Goal: Task Accomplishment & Management: Complete application form

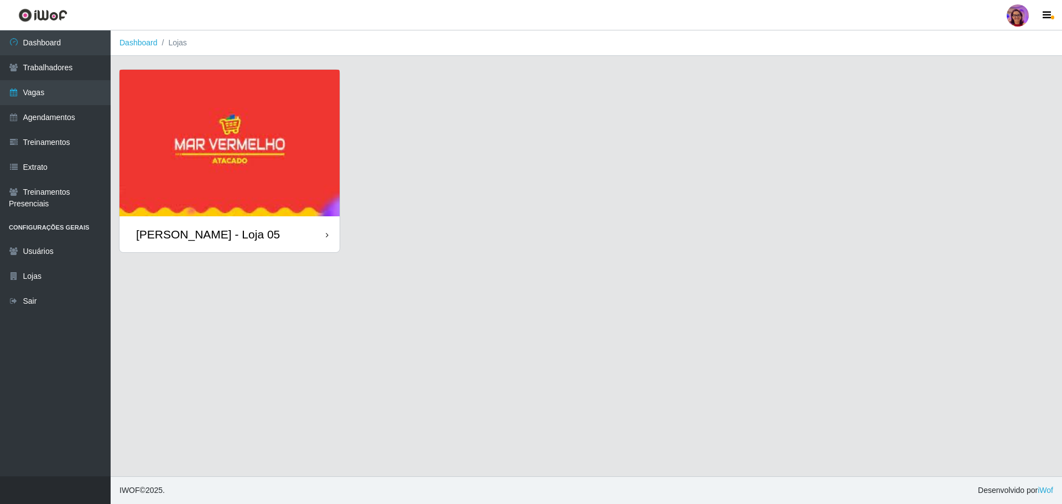
click at [319, 235] on div "[PERSON_NAME] - Loja 05" at bounding box center [230, 234] width 220 height 36
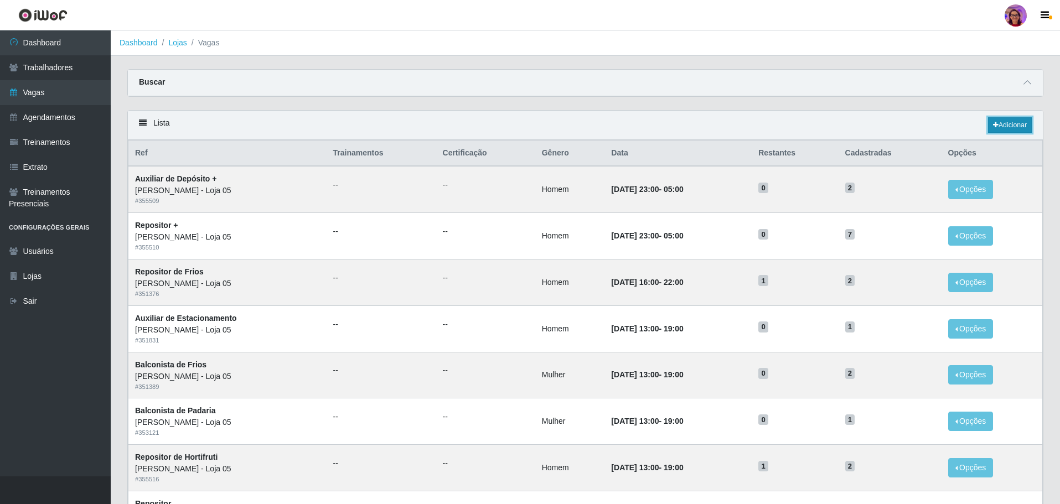
click at [996, 124] on icon at bounding box center [996, 125] width 6 height 7
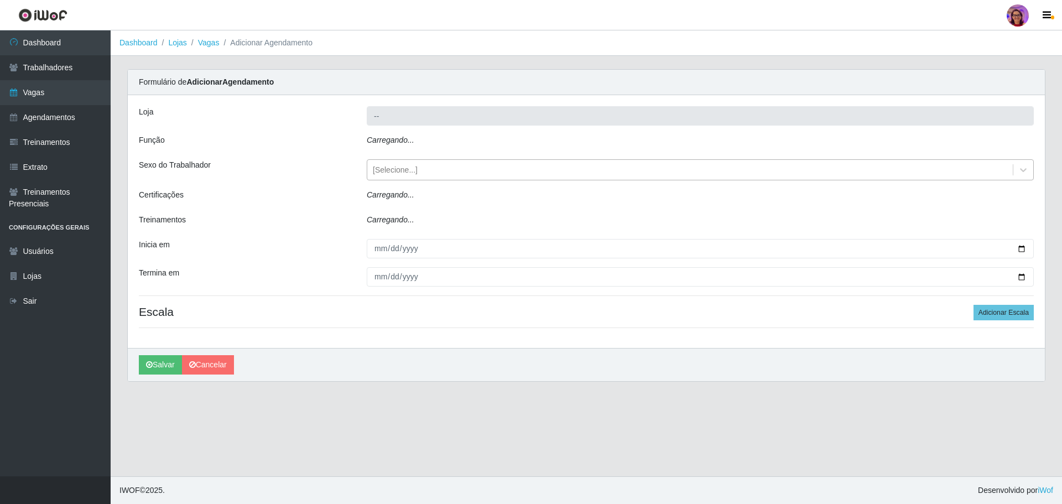
type input "[PERSON_NAME] - Loja 05"
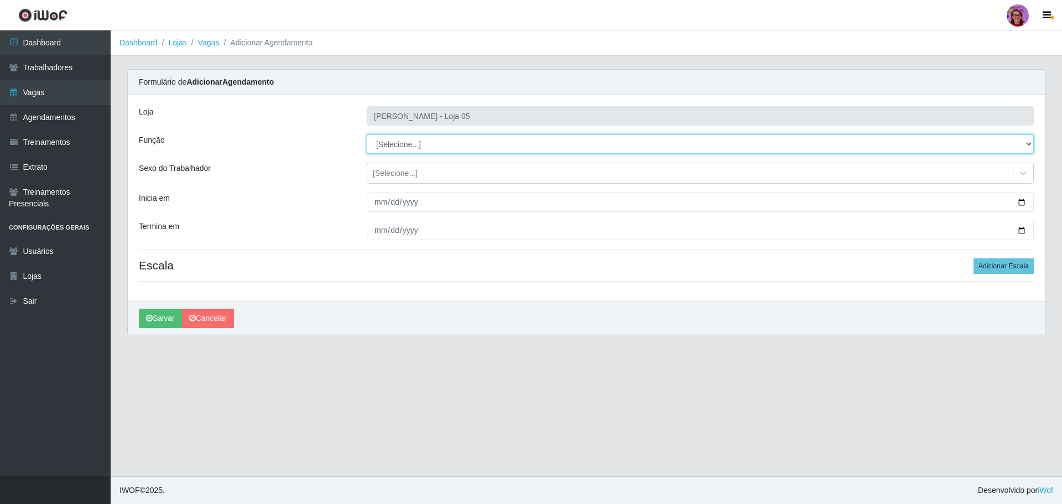
click at [439, 146] on select "[Selecione...] ASG ASG + ASG ++ Auxiliar de Depósito Auxiliar de Depósito + Aux…" at bounding box center [700, 143] width 667 height 19
select select "22"
click at [367, 134] on select "[Selecione...] ASG ASG + ASG ++ Auxiliar de Depósito Auxiliar de Depósito + Aux…" at bounding box center [700, 143] width 667 height 19
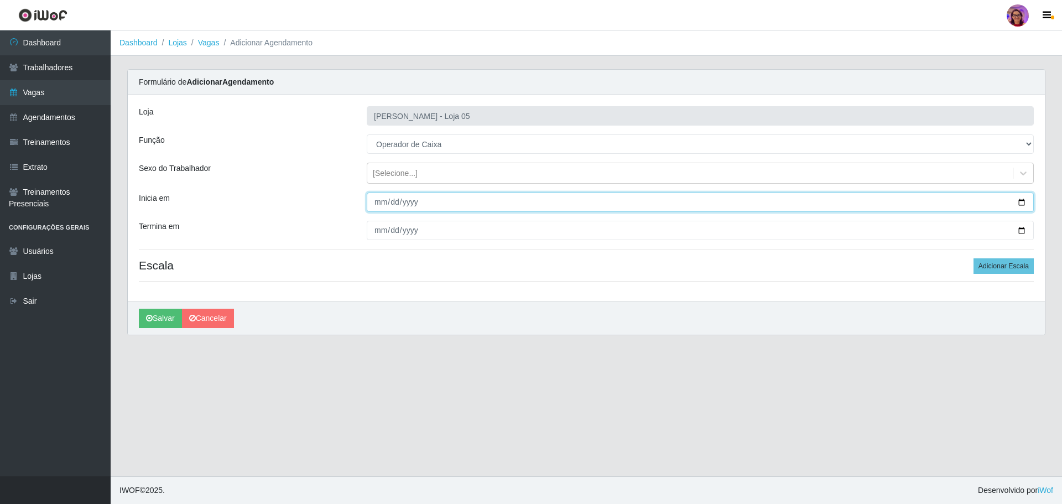
click at [1022, 202] on input "Inicia em" at bounding box center [700, 202] width 667 height 19
type input "[DATE]"
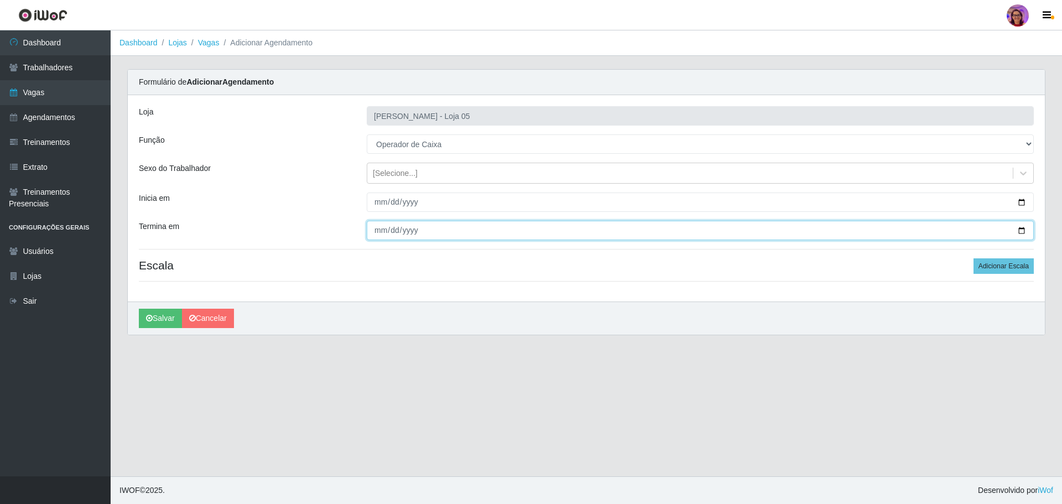
click at [1022, 229] on input "Termina em" at bounding box center [700, 230] width 667 height 19
type input "[DATE]"
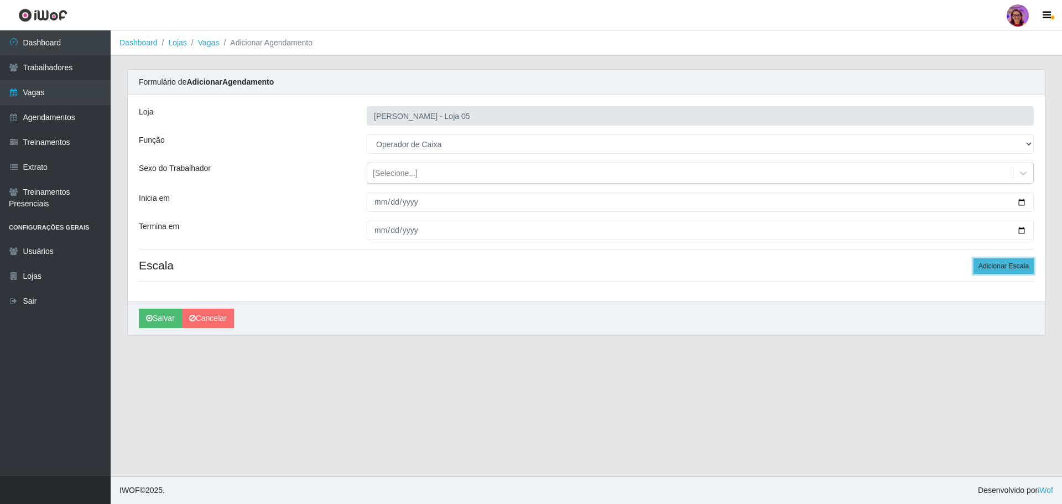
click at [1004, 261] on button "Adicionar Escala" at bounding box center [1004, 265] width 60 height 15
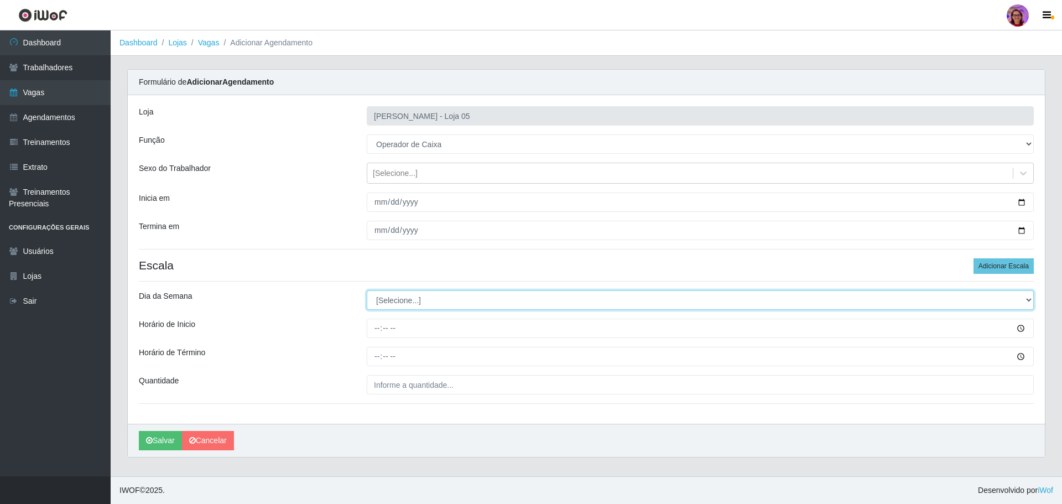
click at [420, 302] on select "[Selecione...] Segunda Terça Quarta Quinta Sexta Sábado Domingo" at bounding box center [700, 300] width 667 height 19
select select "6"
click at [367, 291] on select "[Selecione...] Segunda Terça Quarta Quinta Sexta Sábado Domingo" at bounding box center [700, 300] width 667 height 19
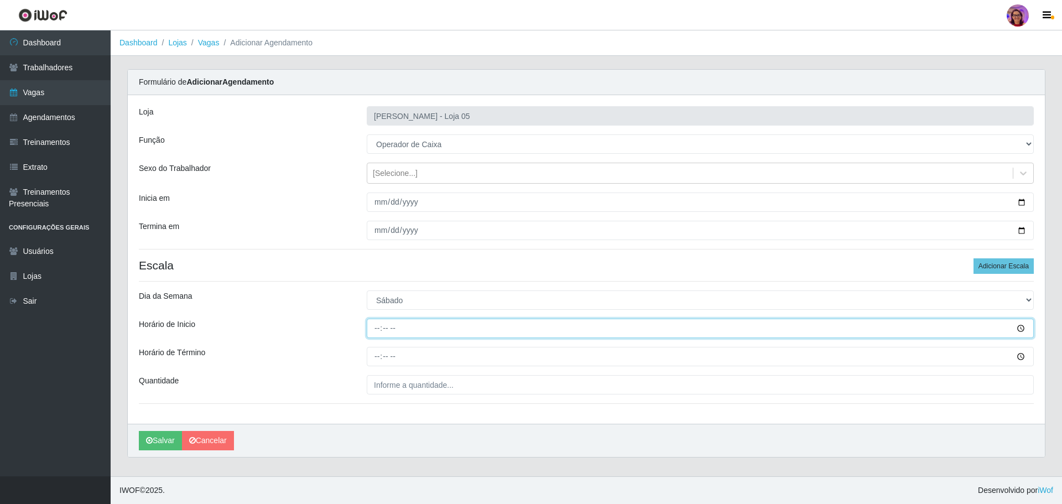
click at [375, 324] on input "Horário de Inicio" at bounding box center [700, 328] width 667 height 19
type input "16:20"
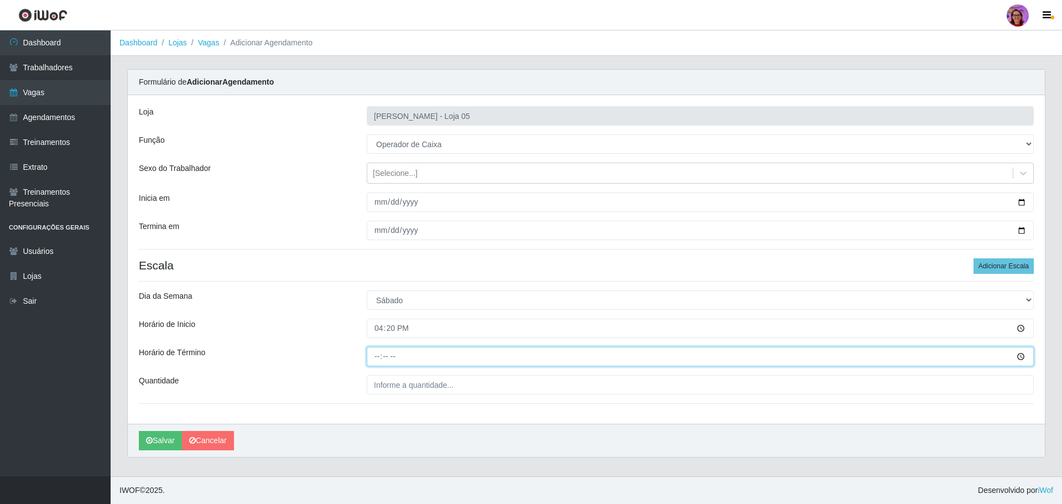
click at [376, 351] on input "Horário de Término" at bounding box center [700, 356] width 667 height 19
type input "22:20"
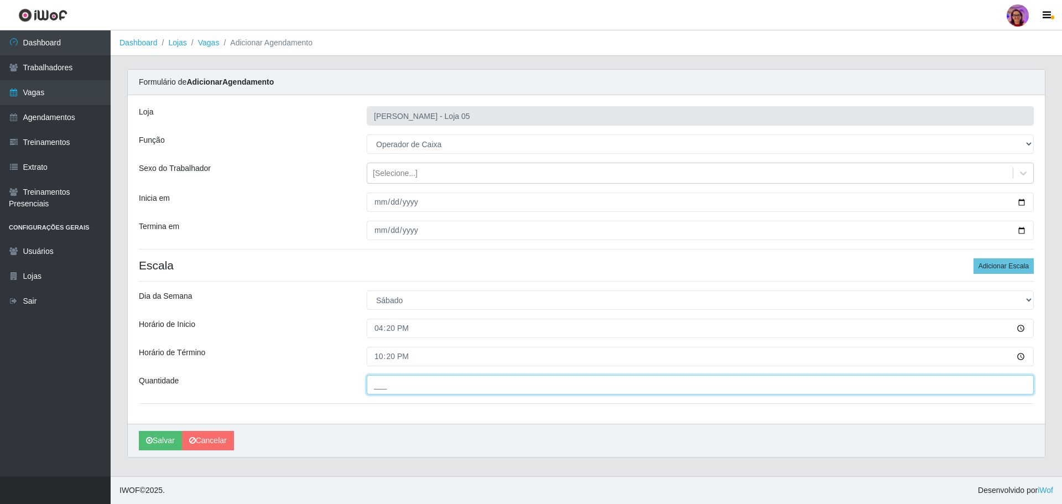
click at [405, 380] on input "___" at bounding box center [700, 384] width 667 height 19
type input "1__"
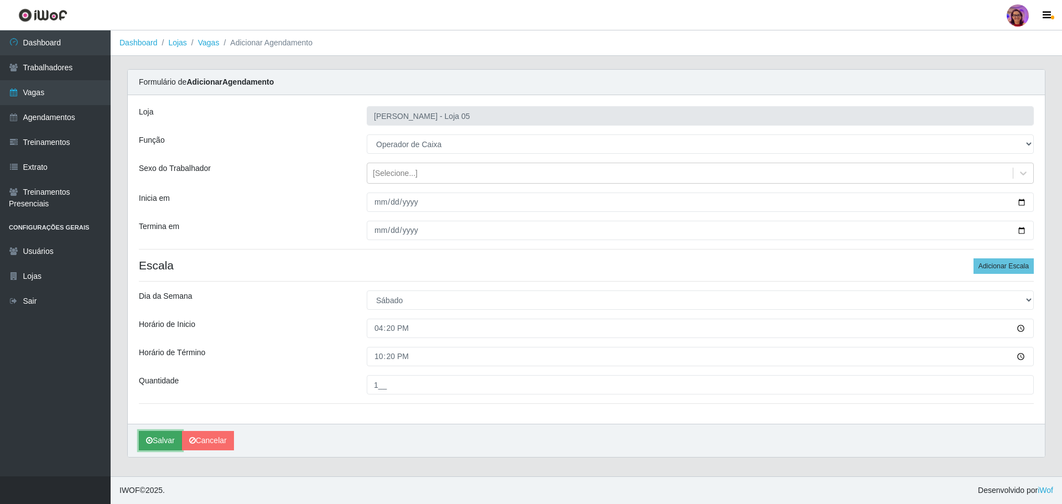
click at [151, 440] on icon "submit" at bounding box center [149, 441] width 7 height 8
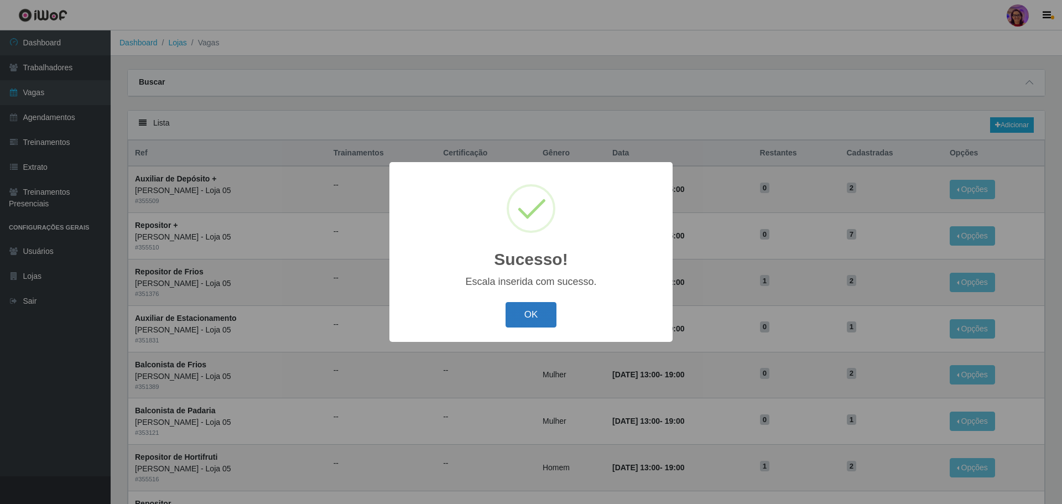
click at [532, 316] on button "OK" at bounding box center [531, 315] width 51 height 26
